Goal: Find contact information: Find contact information

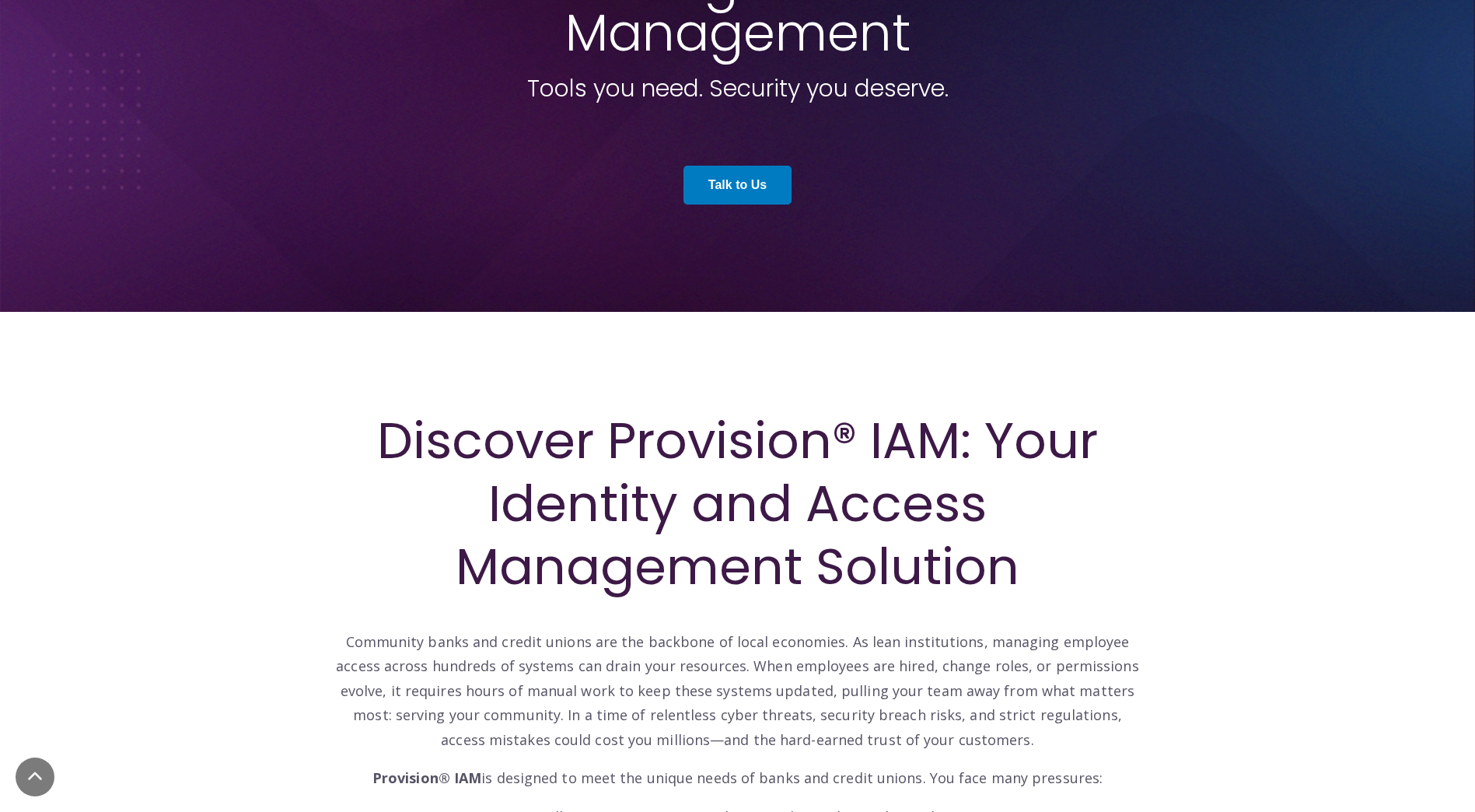
scroll to position [311, 0]
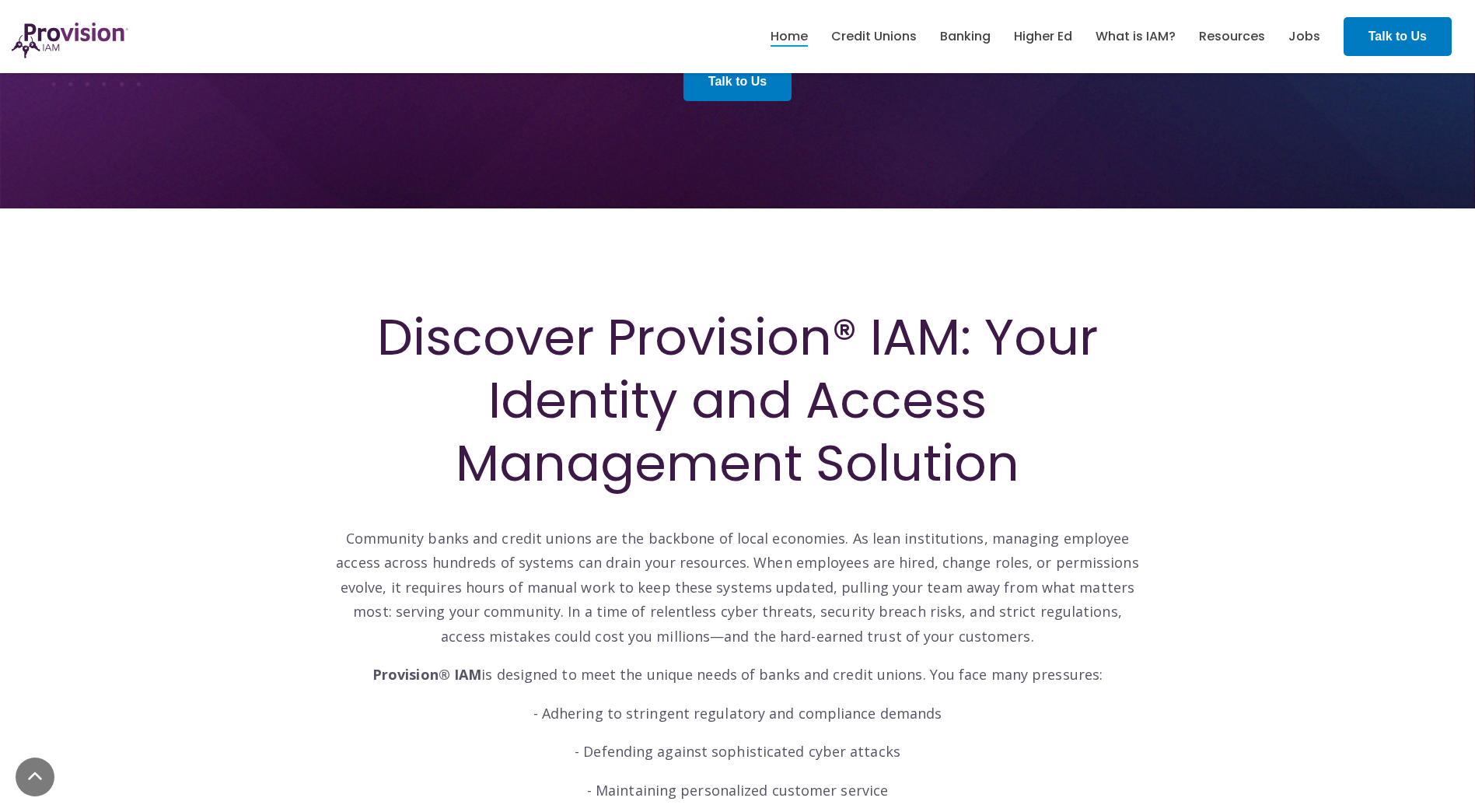
click at [313, 558] on div "Discover Provision® IAM: Your Identity and Access Management Solution Community…" at bounding box center [738, 655] width 910 height 775
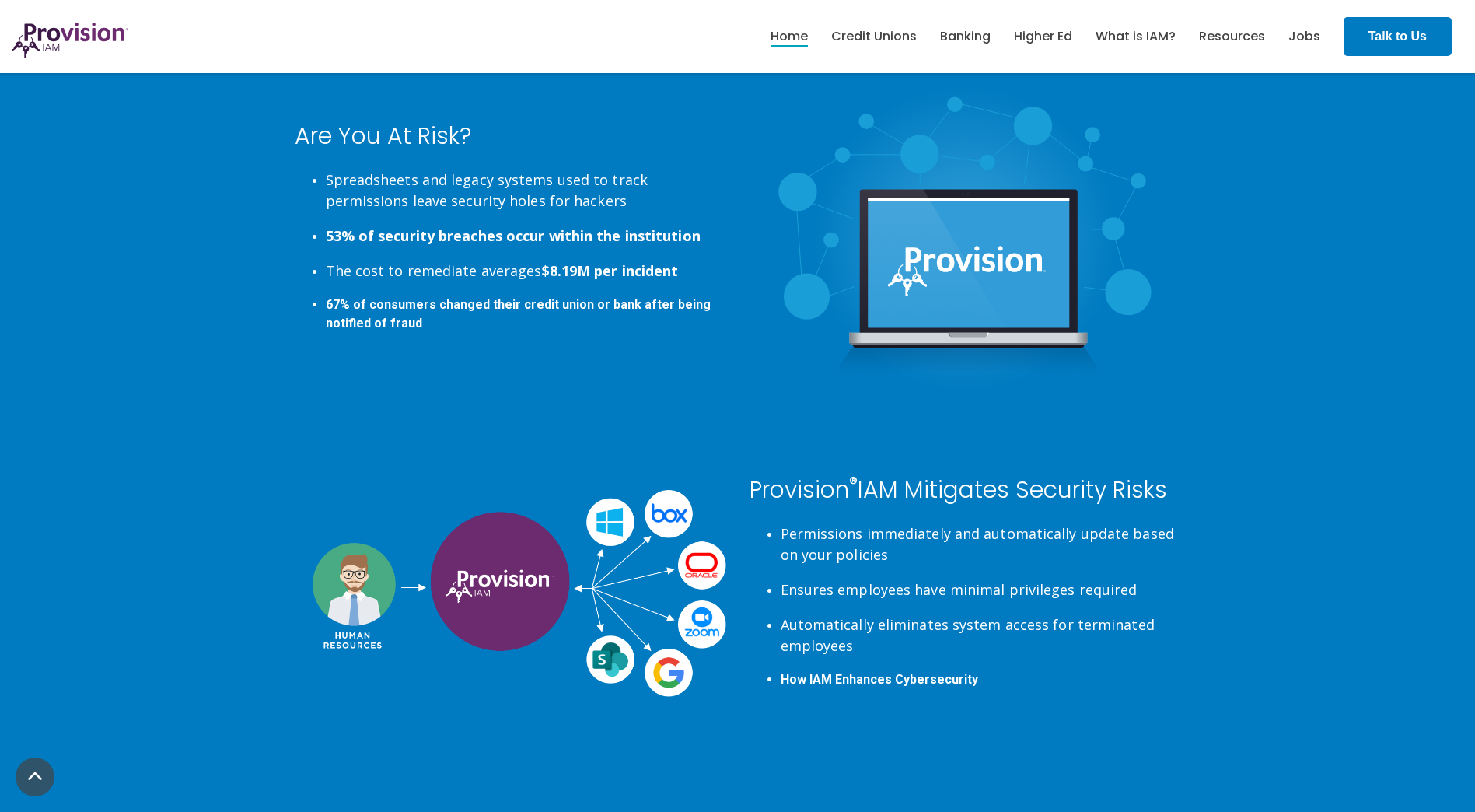
scroll to position [3188, 0]
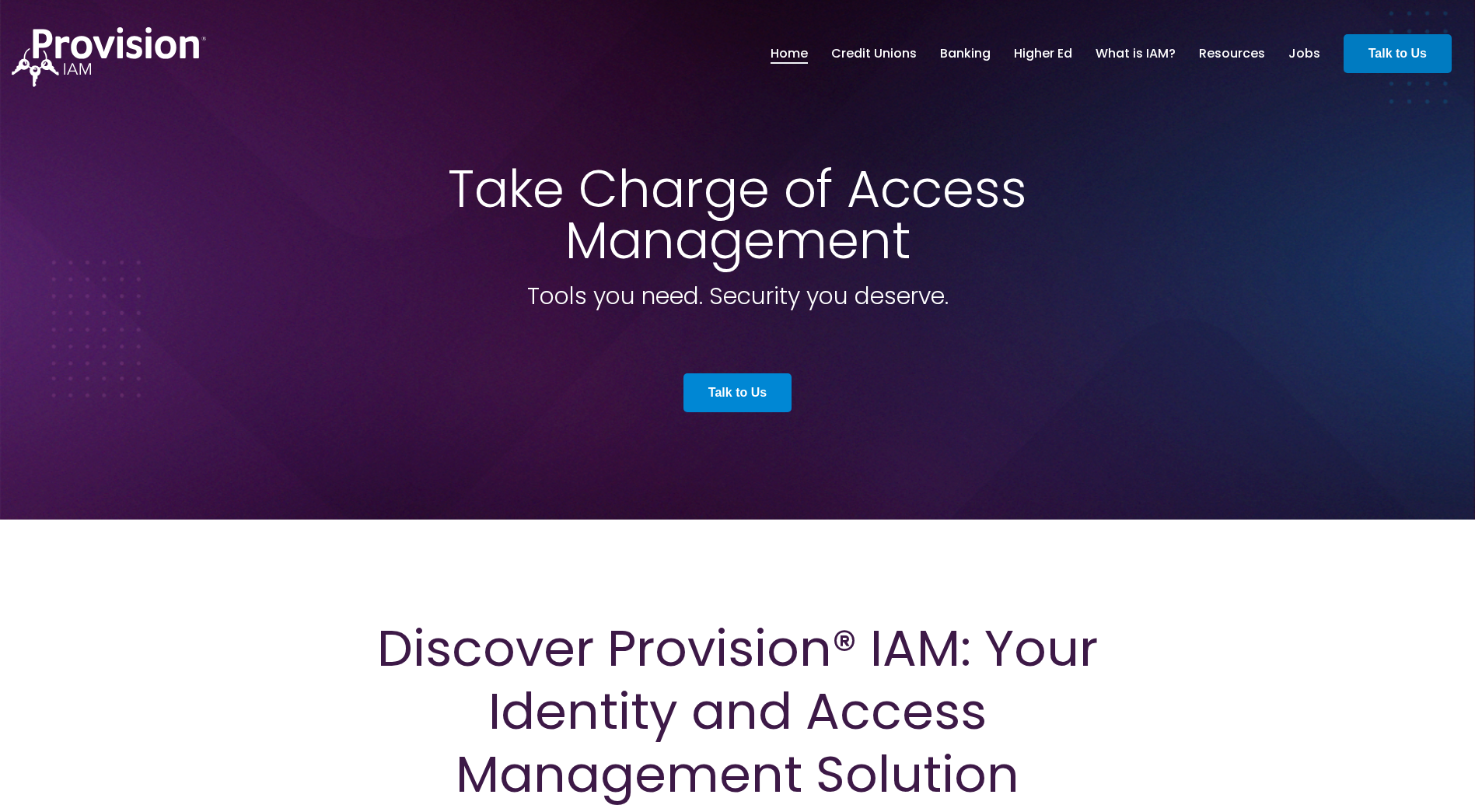
click at [743, 386] on link "Talk to Us" at bounding box center [737, 392] width 108 height 39
